Goal: Check status: Check status

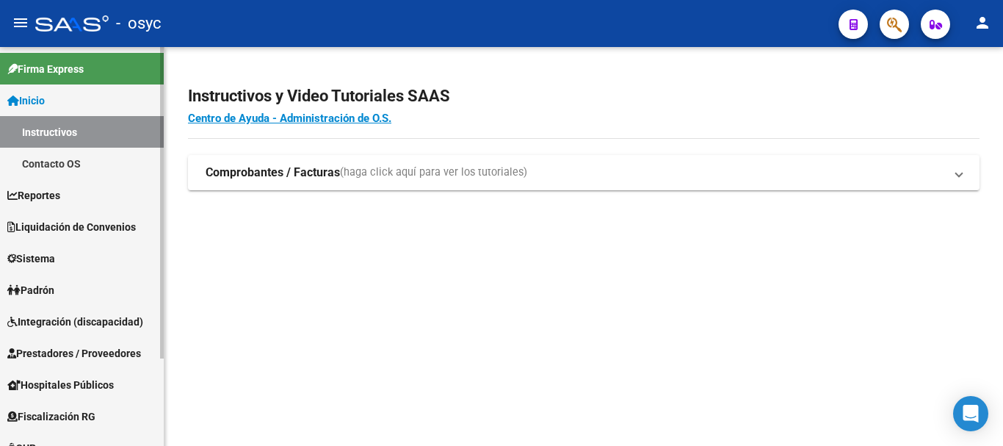
click at [69, 294] on link "Padrón" at bounding box center [82, 290] width 164 height 32
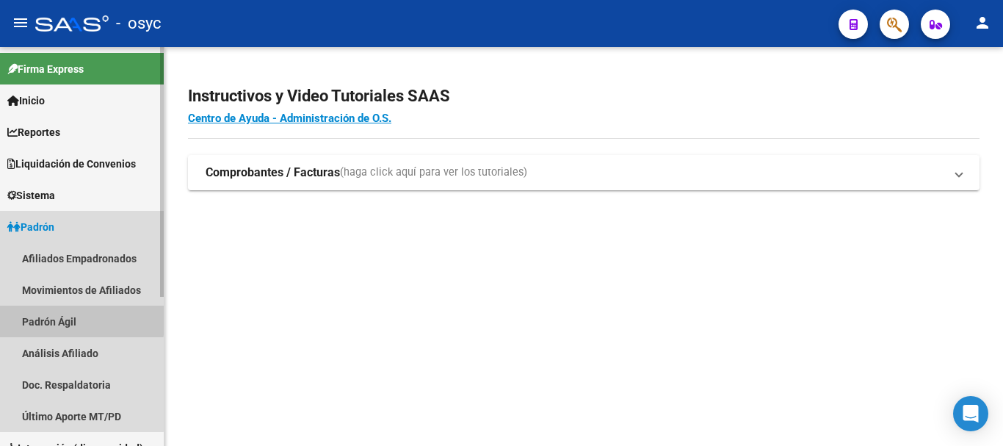
click at [70, 319] on link "Padrón Ágil" at bounding box center [82, 321] width 164 height 32
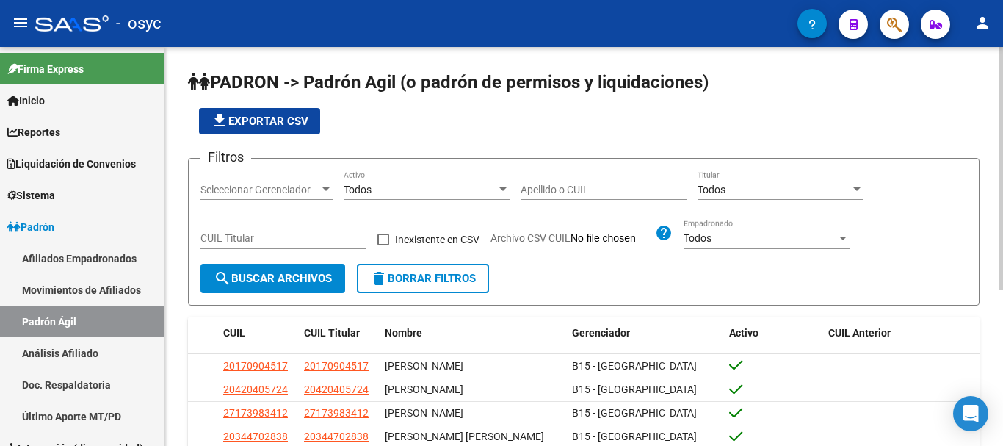
drag, startPoint x: 275, startPoint y: 225, endPoint x: 276, endPoint y: 242, distance: 16.9
click at [275, 232] on div "CUIL Titular" at bounding box center [283, 233] width 166 height 29
click at [276, 243] on input "CUIL Titular" at bounding box center [283, 238] width 166 height 12
paste input "20-31880062-7"
type input "20-31880062-7"
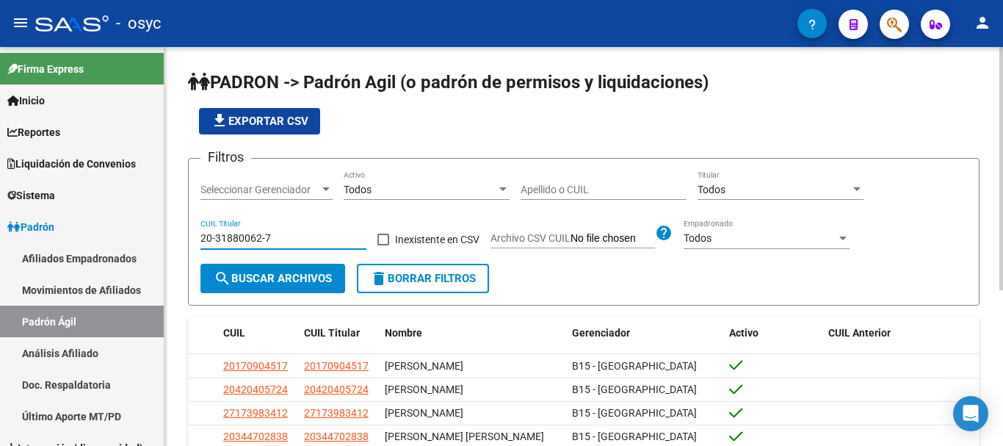
click at [277, 276] on span "search Buscar Archivos" at bounding box center [273, 278] width 118 height 13
